Goal: Find specific page/section: Find specific page/section

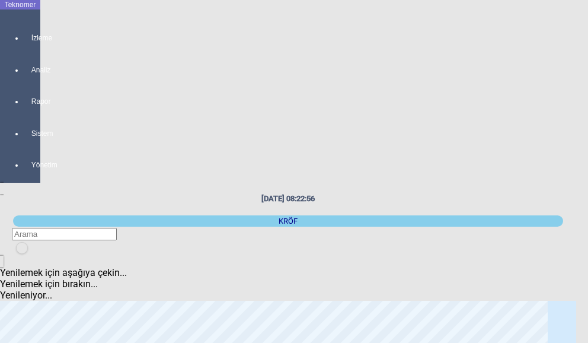
scroll to position [119, 0]
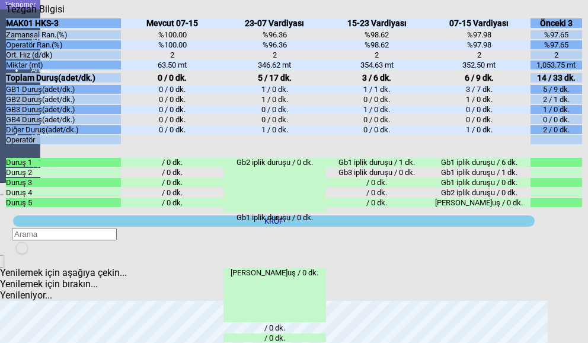
click at [6, 15] on icon "Kapat" at bounding box center [6, 15] width 0 height 0
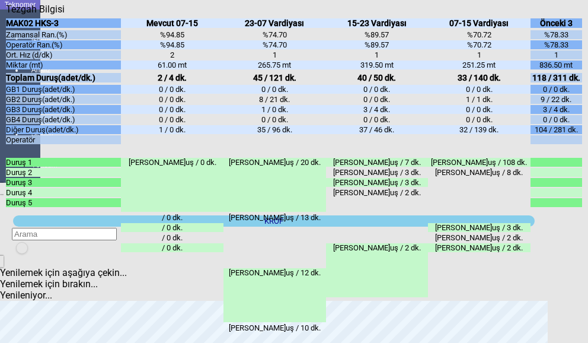
click at [571, 15] on div "Kapat" at bounding box center [294, 15] width 576 height 0
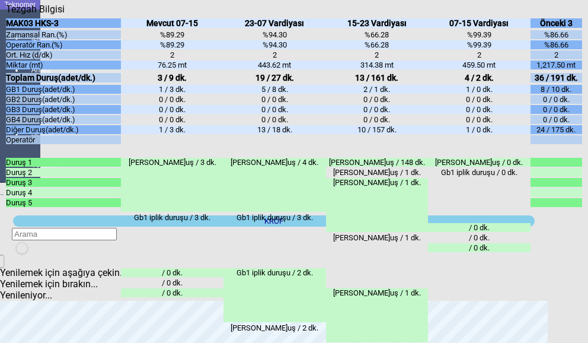
click at [577, 15] on div "Kapat" at bounding box center [294, 15] width 576 height 0
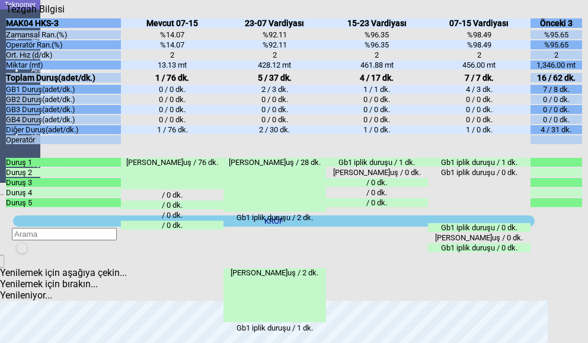
click at [6, 15] on icon "Kapat" at bounding box center [6, 15] width 0 height 0
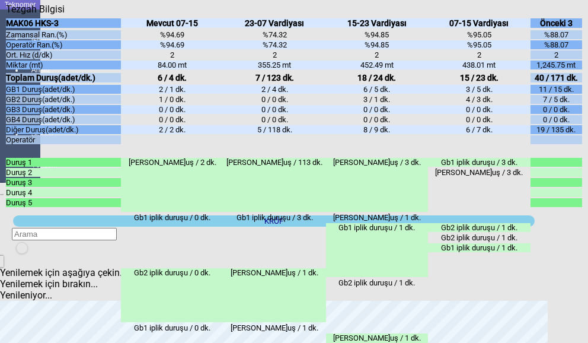
click at [578, 15] on div "Kapat" at bounding box center [294, 15] width 576 height 0
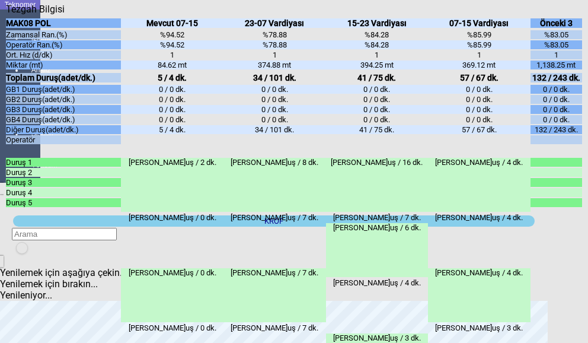
click at [576, 15] on div "Kapat" at bounding box center [294, 15] width 576 height 0
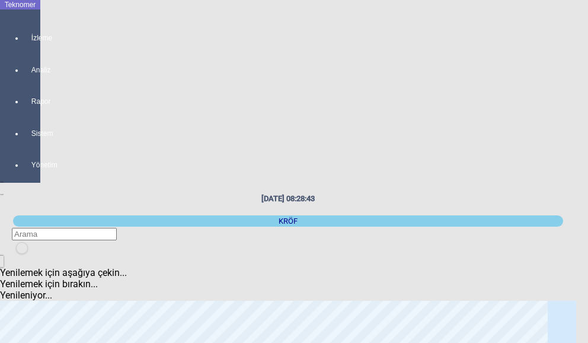
scroll to position [0, 0]
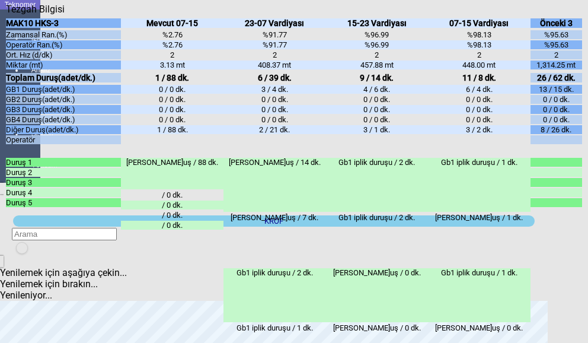
click at [6, 15] on icon "Kapat" at bounding box center [6, 15] width 0 height 0
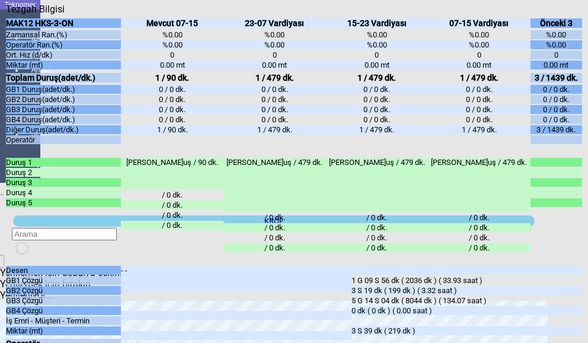
click at [6, 15] on icon "Kapat" at bounding box center [6, 15] width 0 height 0
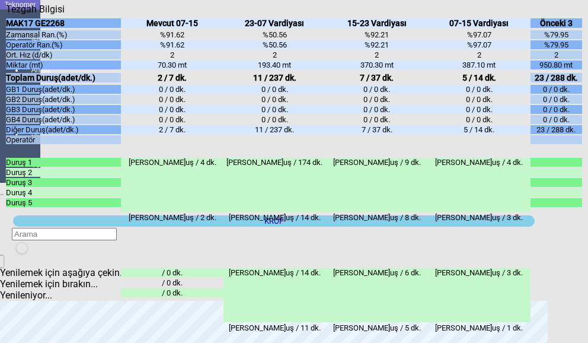
click at [6, 15] on icon "Kapat" at bounding box center [6, 15] width 0 height 0
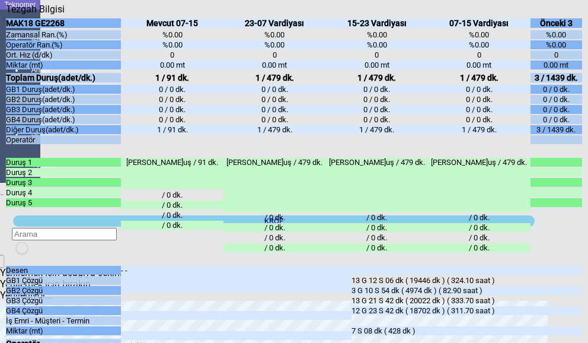
click at [6, 15] on icon "Kapat" at bounding box center [6, 15] width 0 height 0
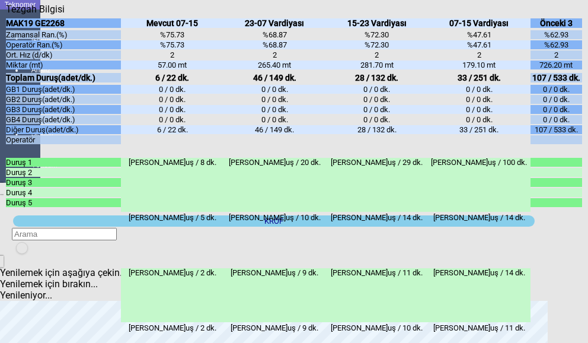
click at [6, 15] on icon "Kapat" at bounding box center [6, 15] width 0 height 0
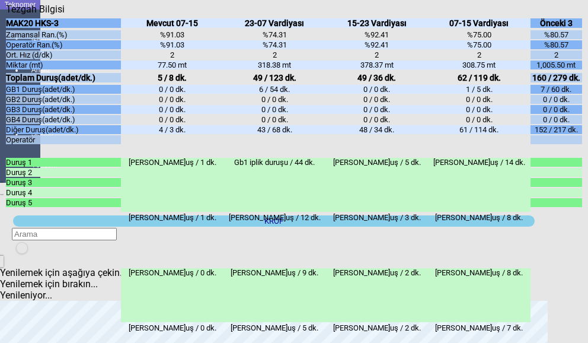
click at [6, 15] on icon "Kapat" at bounding box center [6, 15] width 0 height 0
